Goal: Information Seeking & Learning: Learn about a topic

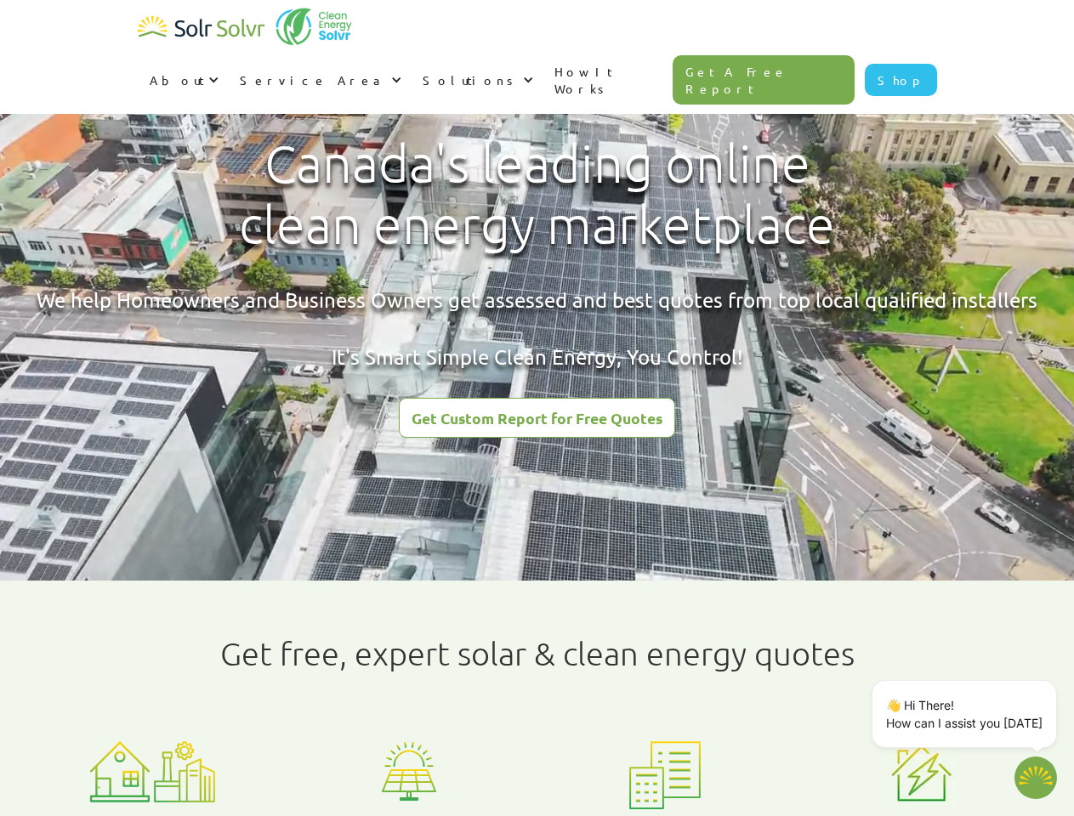
click at [204, 71] on div "About" at bounding box center [177, 79] width 54 height 17
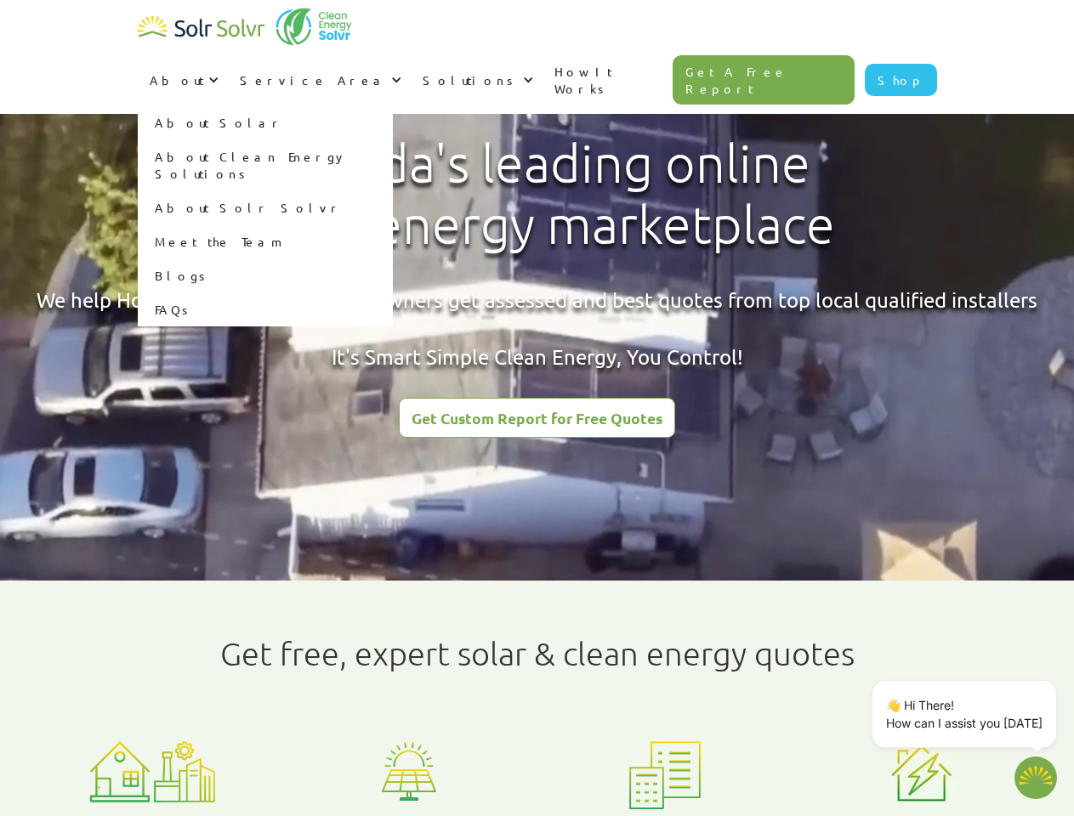
click at [387, 71] on div "Service Area" at bounding box center [313, 79] width 147 height 17
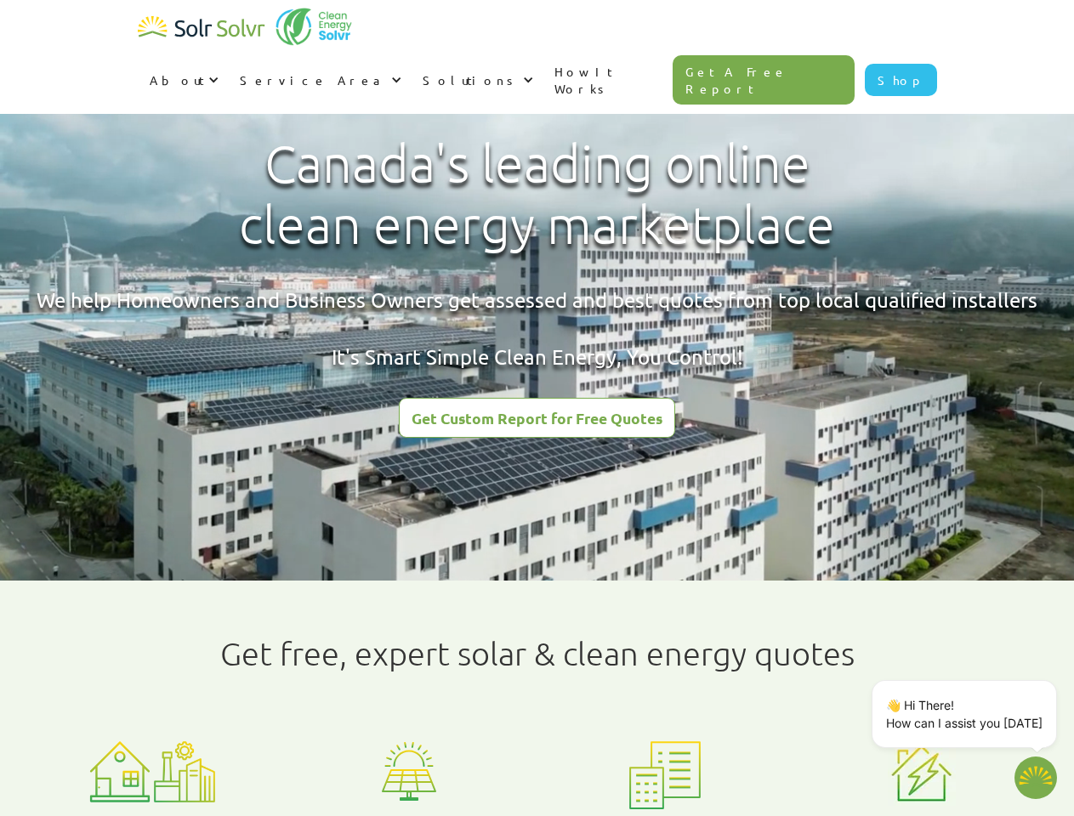
click at [518, 71] on div "Solutions" at bounding box center [470, 79] width 96 height 17
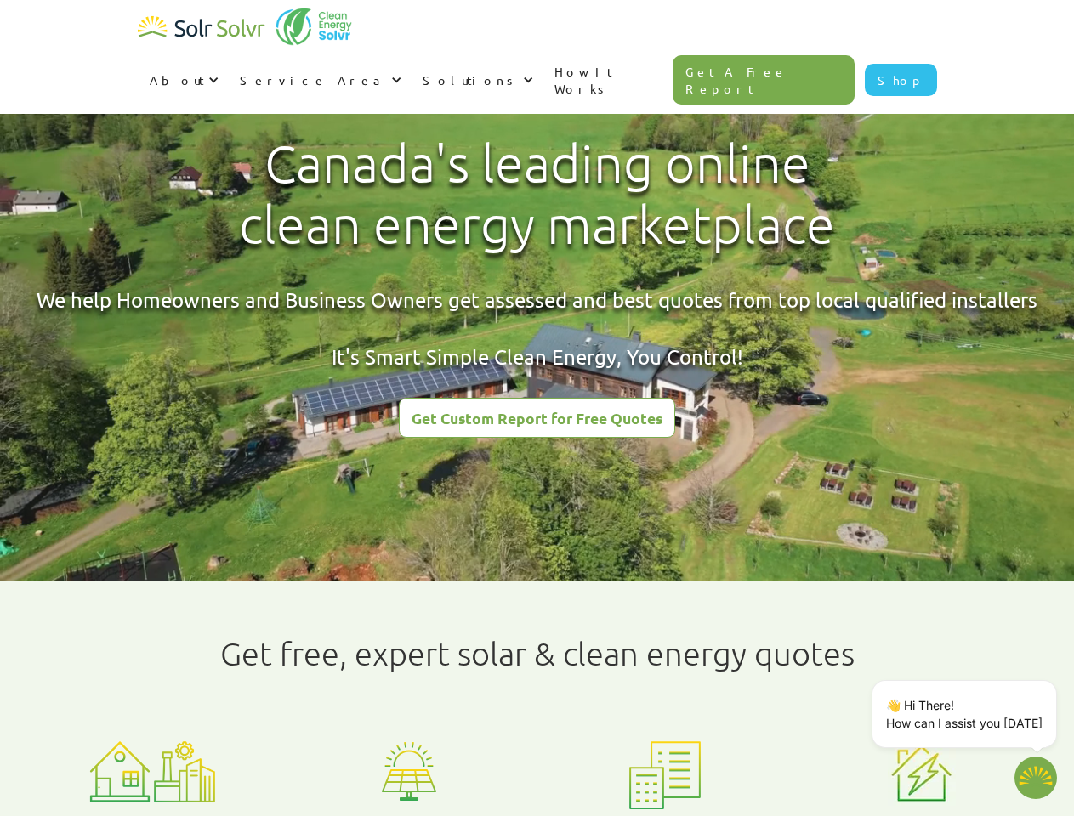
click at [967, 714] on p "👋 Hi There! How can I assist you [DATE]" at bounding box center [964, 714] width 156 height 36
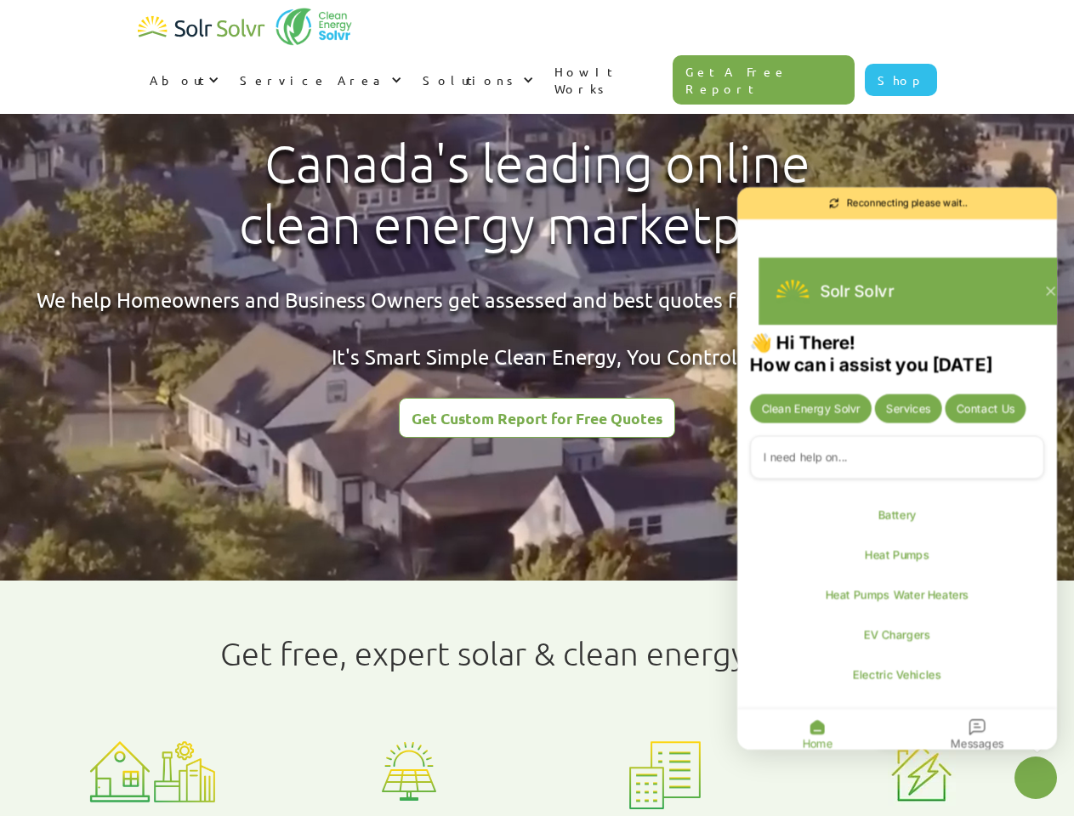
click at [1053, 683] on div "👋 Hi There! How can i assist you [DATE] Clean Energy Solvr Services Contact Us …" at bounding box center [897, 544] width 320 height 426
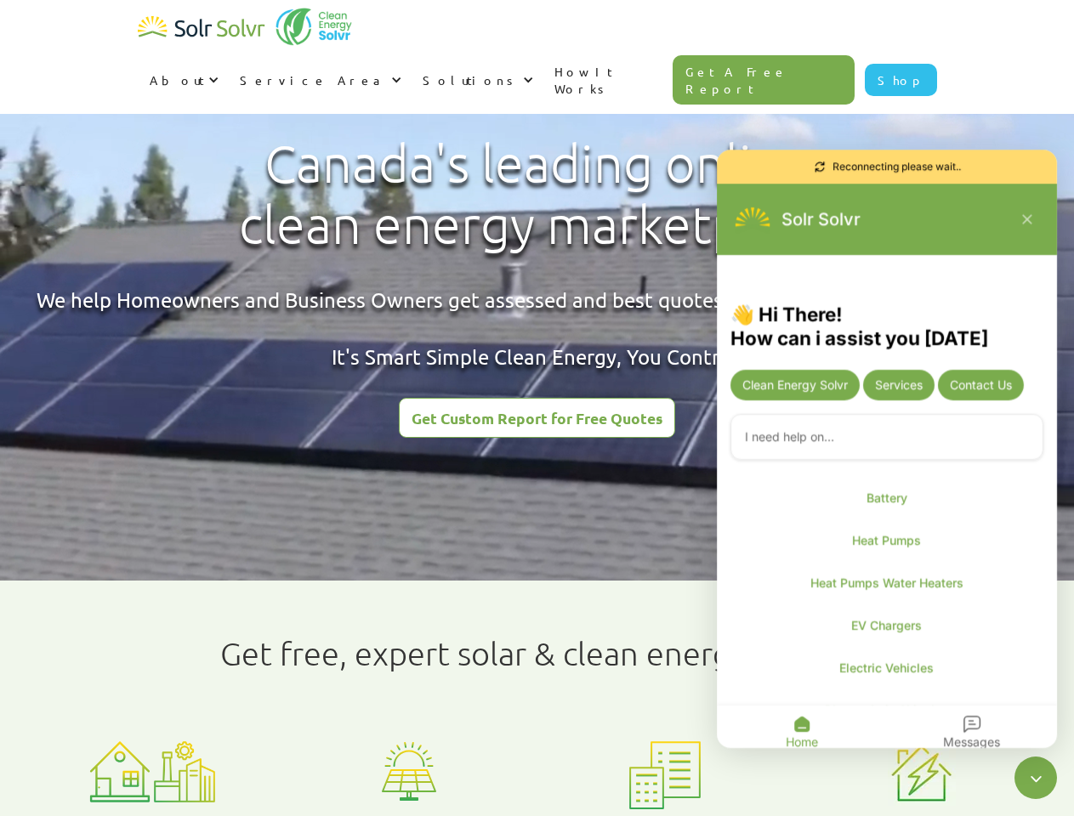
click at [1035, 778] on icon "Close chatbot widget" at bounding box center [1035, 778] width 21 height 21
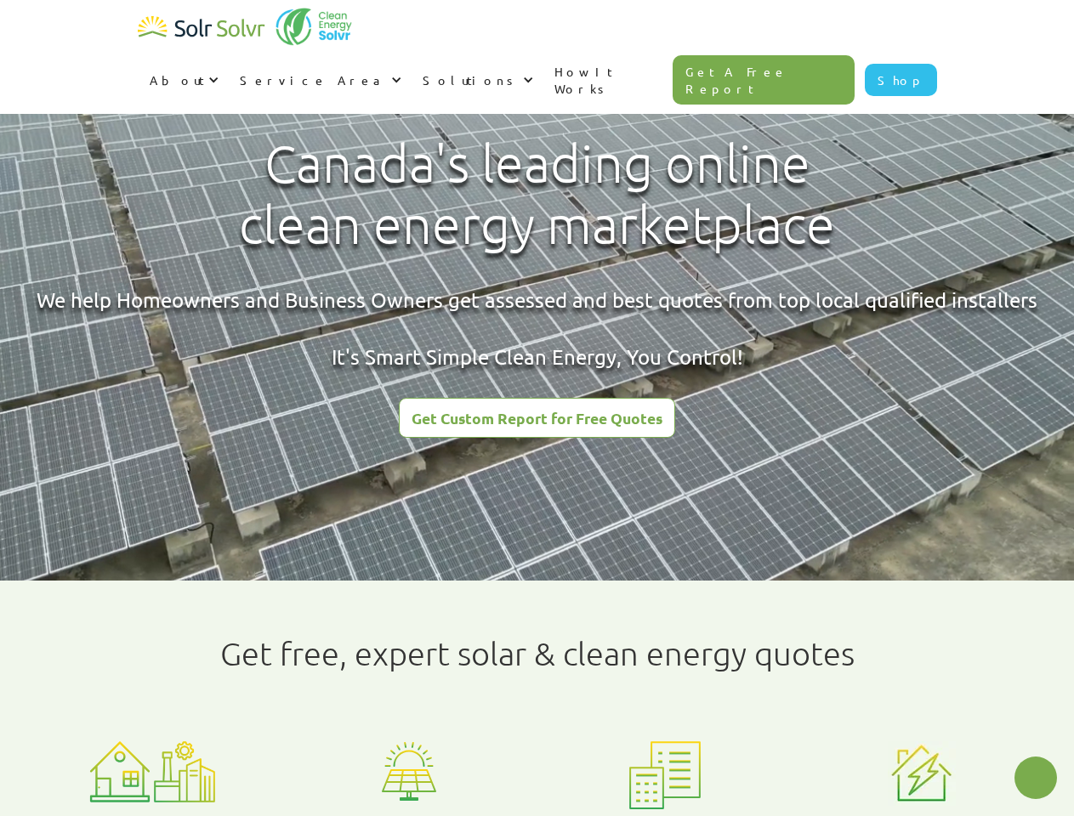
click at [425, 815] on html "About About Solar About Clean Energy Solutions About Solr Solvr Meet the Team B…" at bounding box center [537, 408] width 1074 height 816
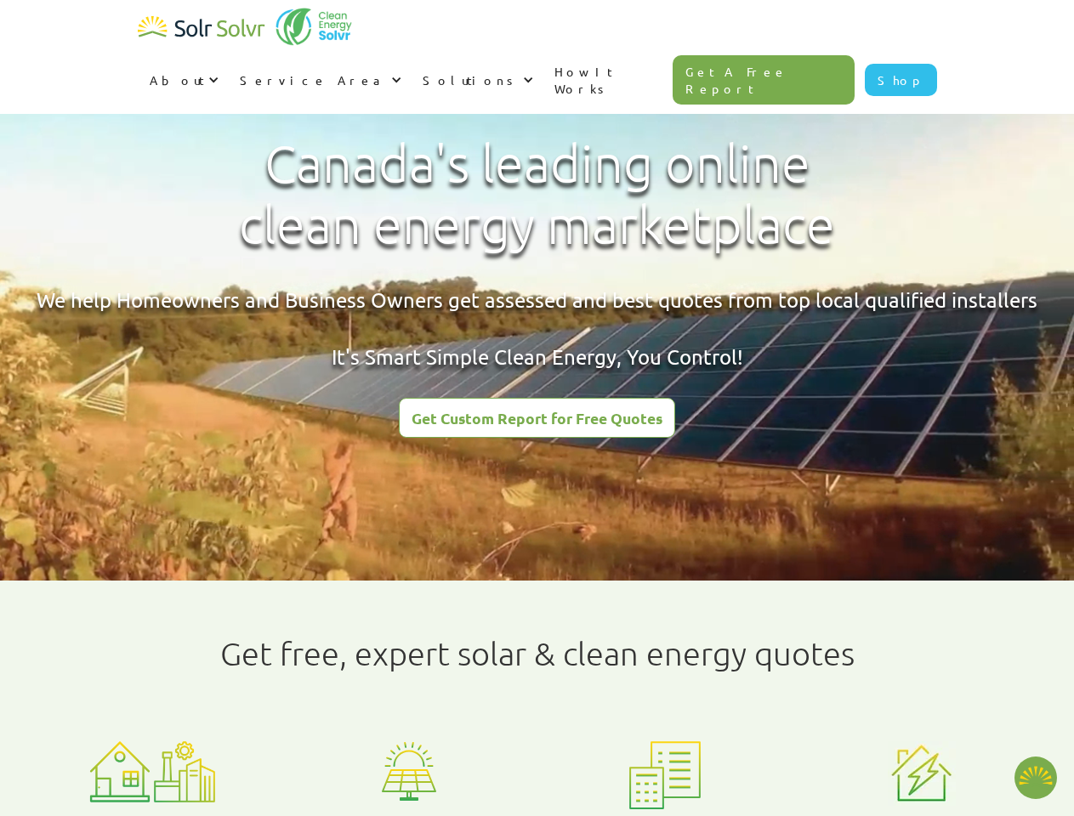
type textarea "x"
